Goal: Task Accomplishment & Management: Use online tool/utility

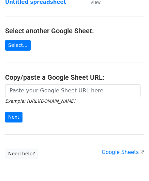
scroll to position [68, 0]
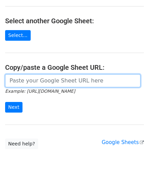
click at [29, 81] on input "url" at bounding box center [73, 80] width 136 height 13
paste input "[URL][DOMAIN_NAME]"
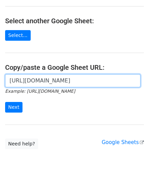
scroll to position [0, 143]
type input "[URL][DOMAIN_NAME]"
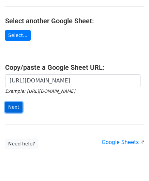
click at [11, 104] on input "Next" at bounding box center [13, 107] width 17 height 11
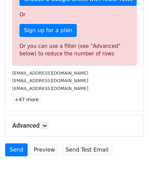
scroll to position [231, 0]
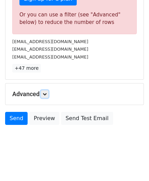
drag, startPoint x: 45, startPoint y: 90, endPoint x: 52, endPoint y: 95, distance: 8.5
click at [45, 90] on link at bounding box center [45, 94] width 8 height 8
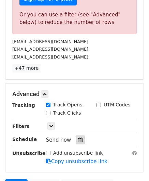
click at [78, 138] on icon at bounding box center [80, 139] width 4 height 5
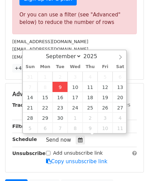
type input "2025-09-09 12:00"
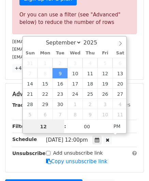
paste input "4"
type input "4"
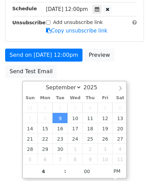
type input "2025-09-09 16:00"
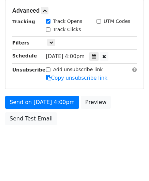
scroll to position [313, 0]
